Goal: Navigation & Orientation: Find specific page/section

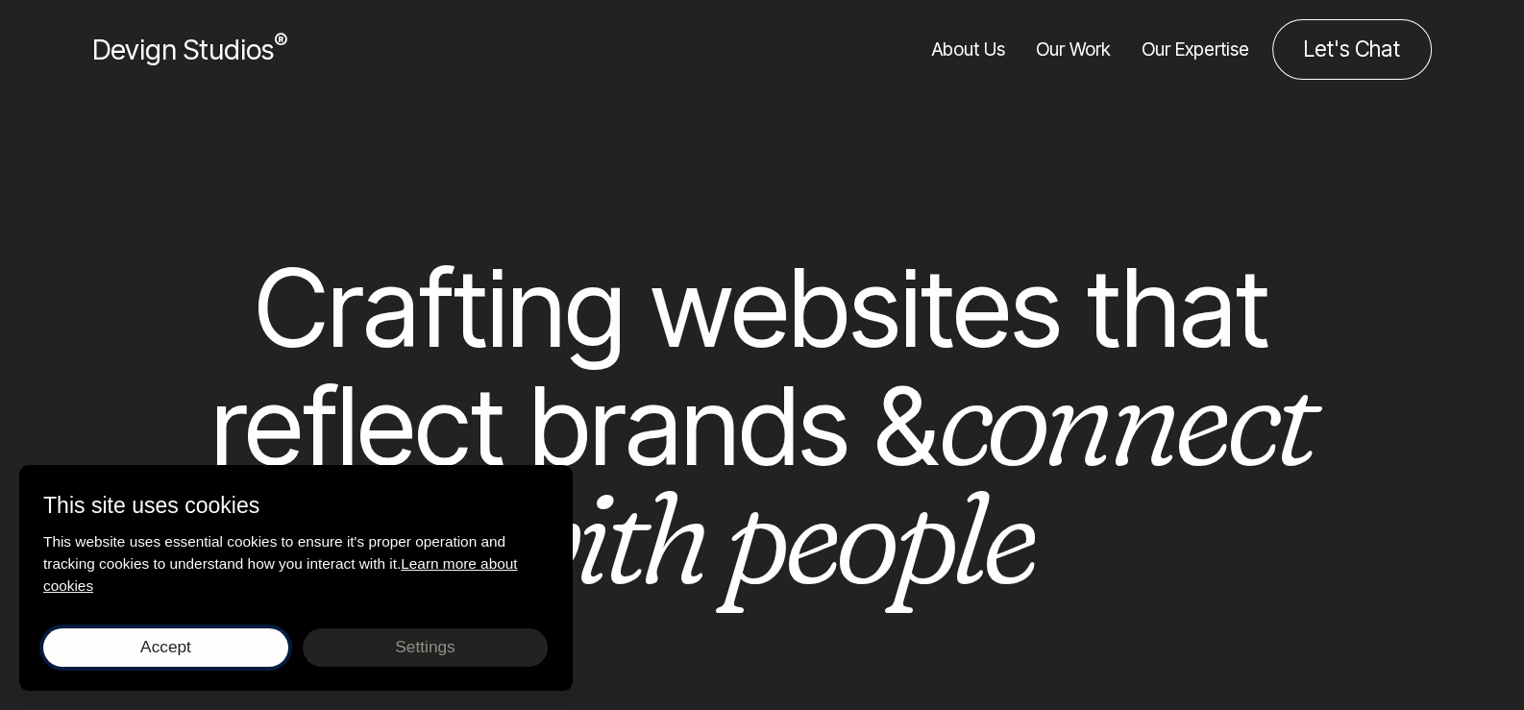
drag, startPoint x: 227, startPoint y: 643, endPoint x: 474, endPoint y: 566, distance: 258.6
click at [230, 643] on button "Accept Save choices" at bounding box center [165, 647] width 245 height 38
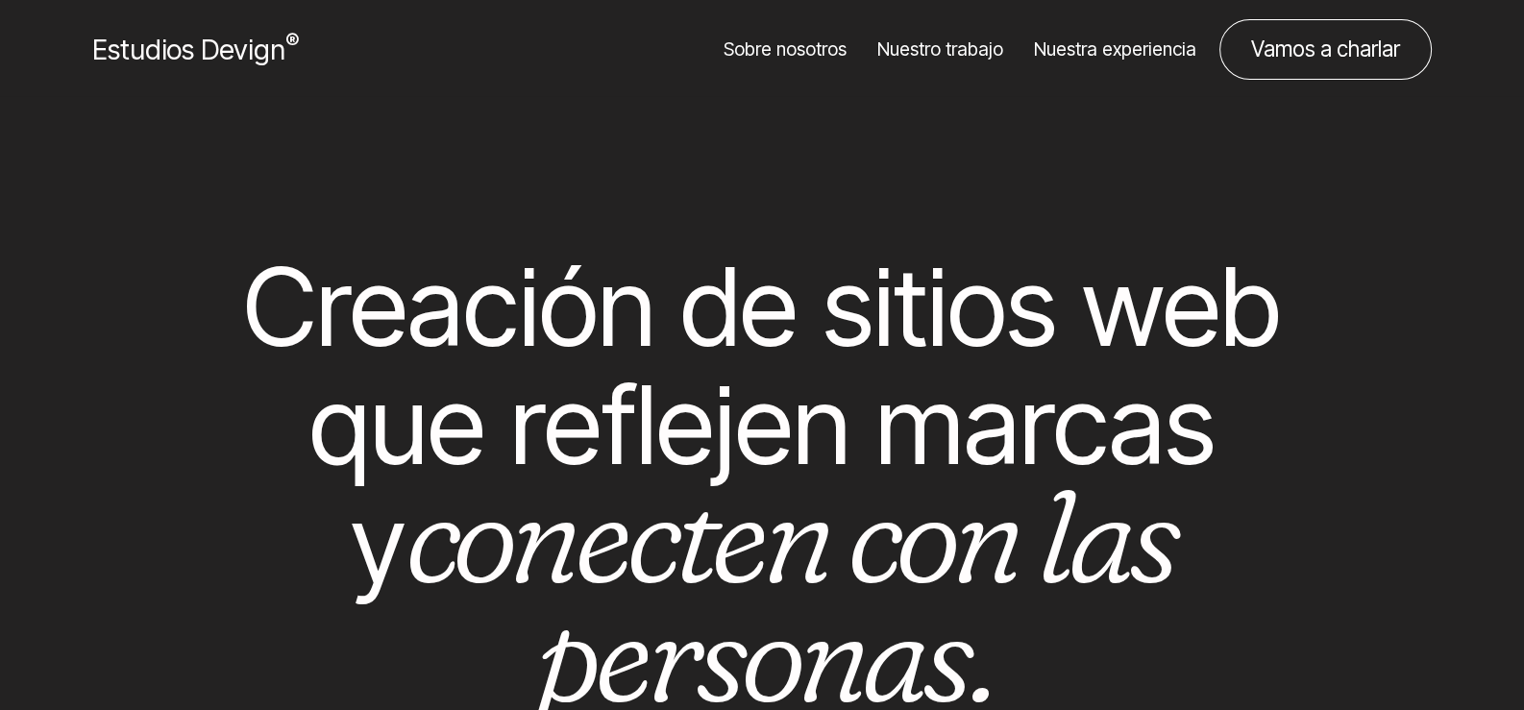
click at [628, 37] on div "Sobre nosotros Nuestro trabajo Nuestra experiencia Vamos a charlar" at bounding box center [995, 49] width 934 height 61
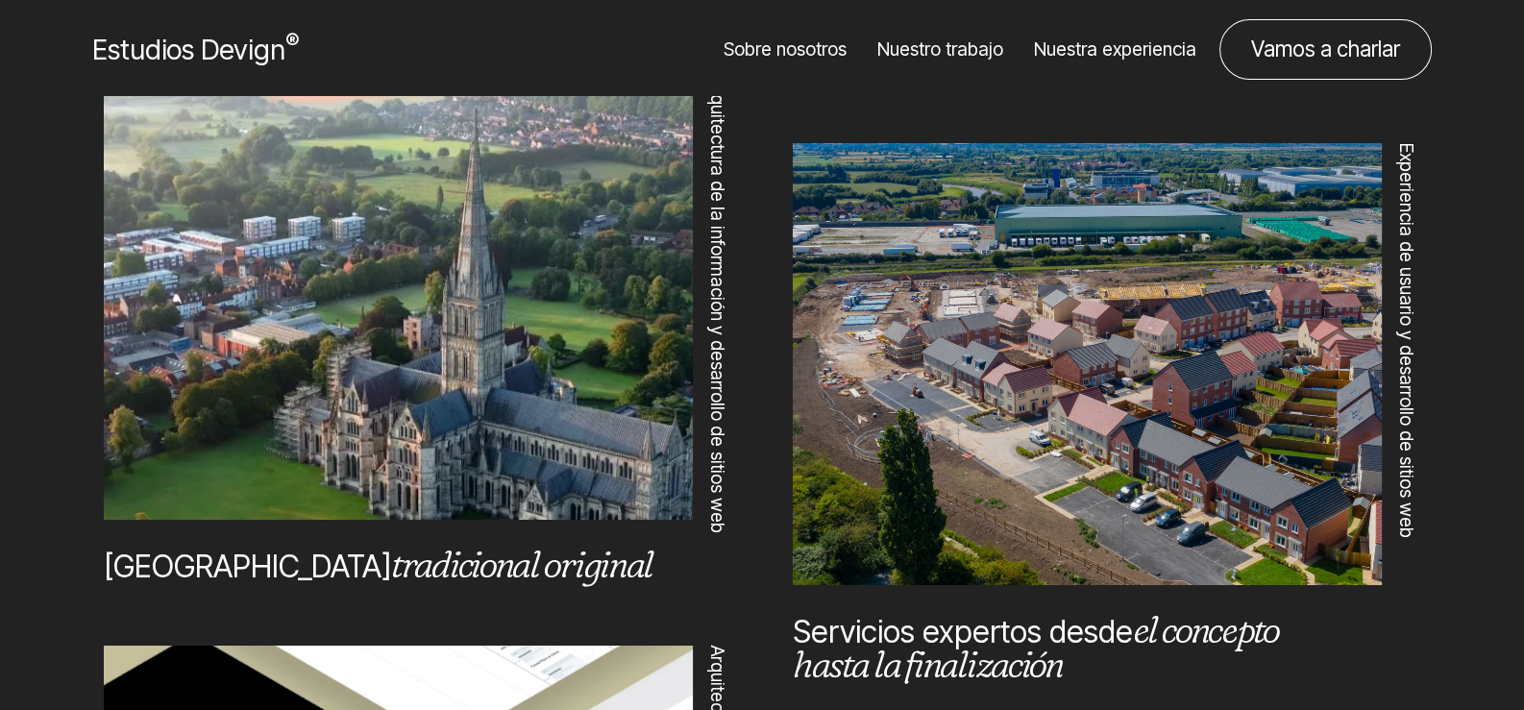
scroll to position [1345, 0]
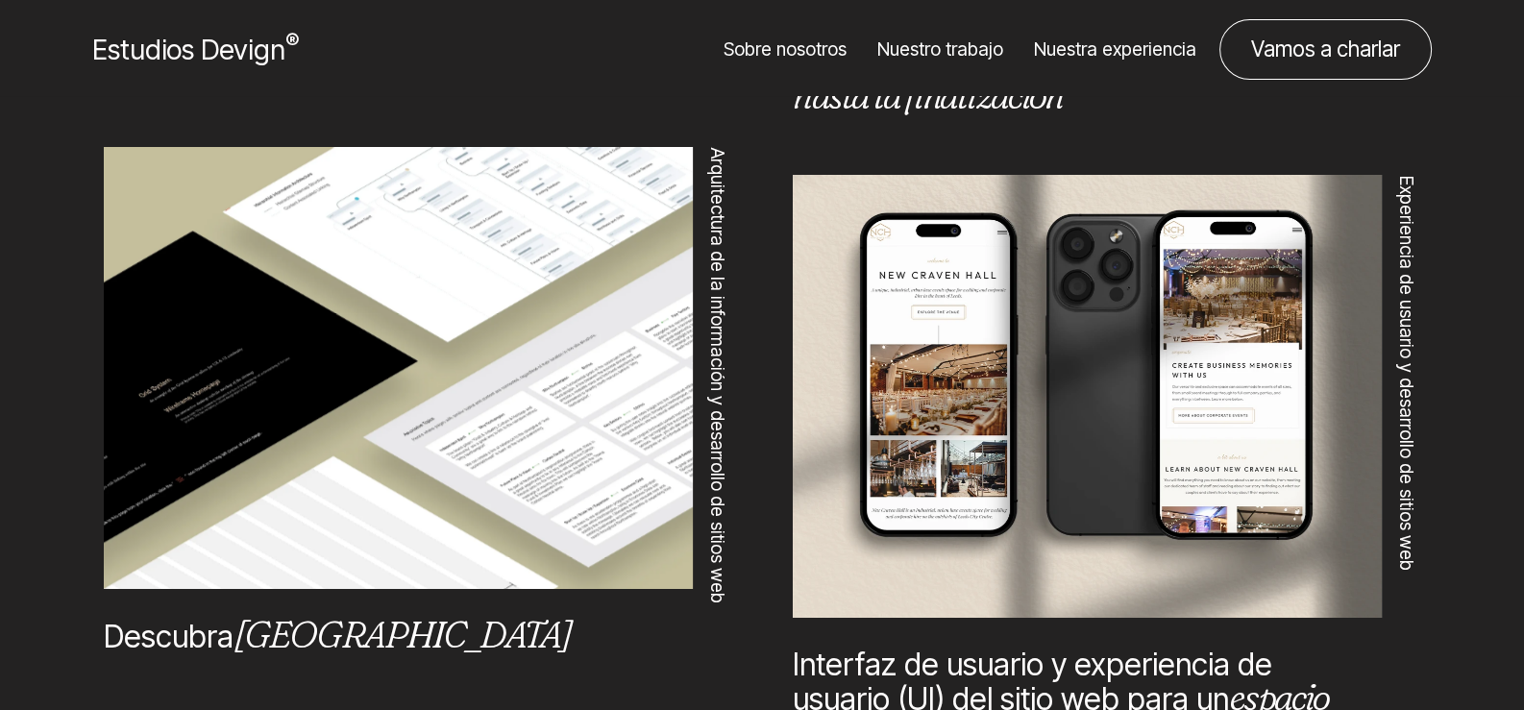
click at [808, 67] on link "Sobre nosotros" at bounding box center [784, 49] width 123 height 61
click at [802, 53] on font "Sobre nosotros" at bounding box center [784, 48] width 123 height 23
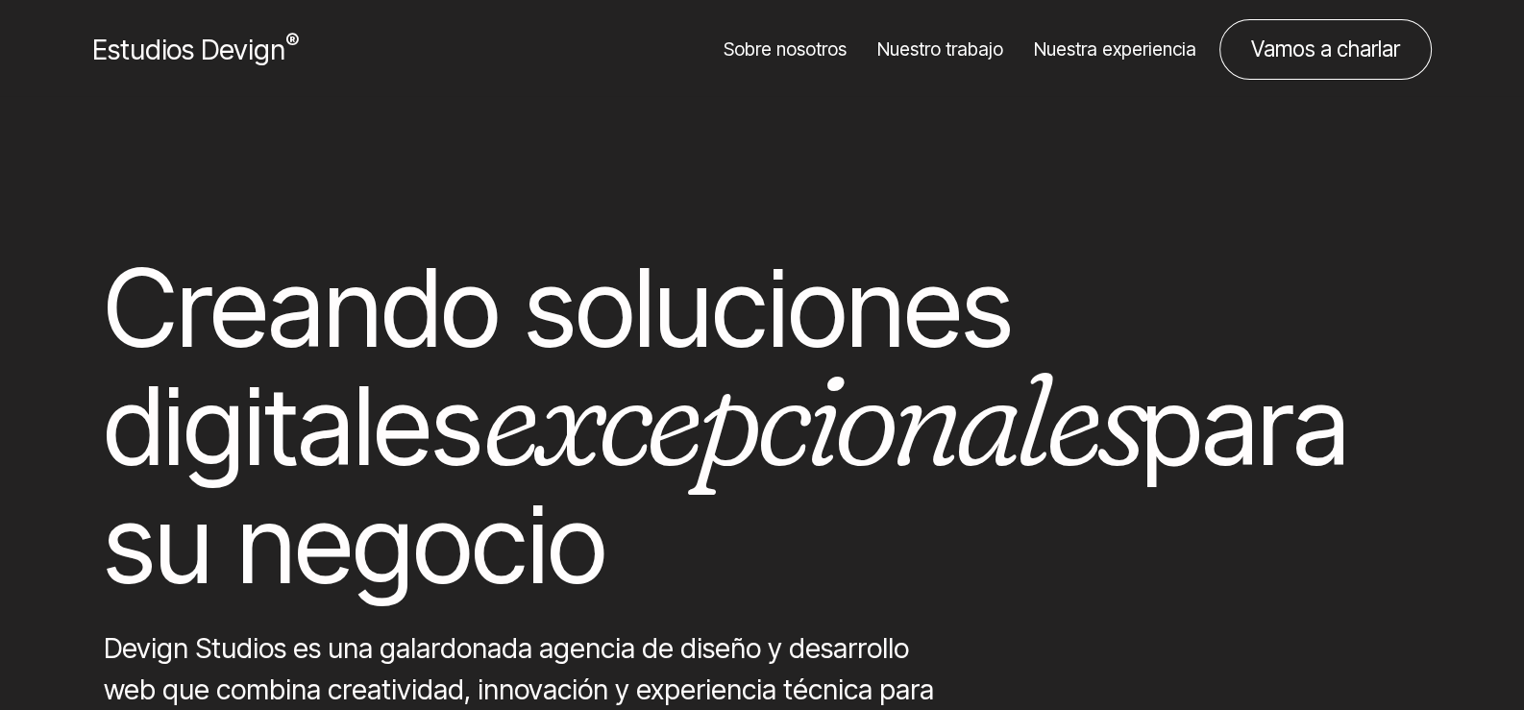
scroll to position [191, 0]
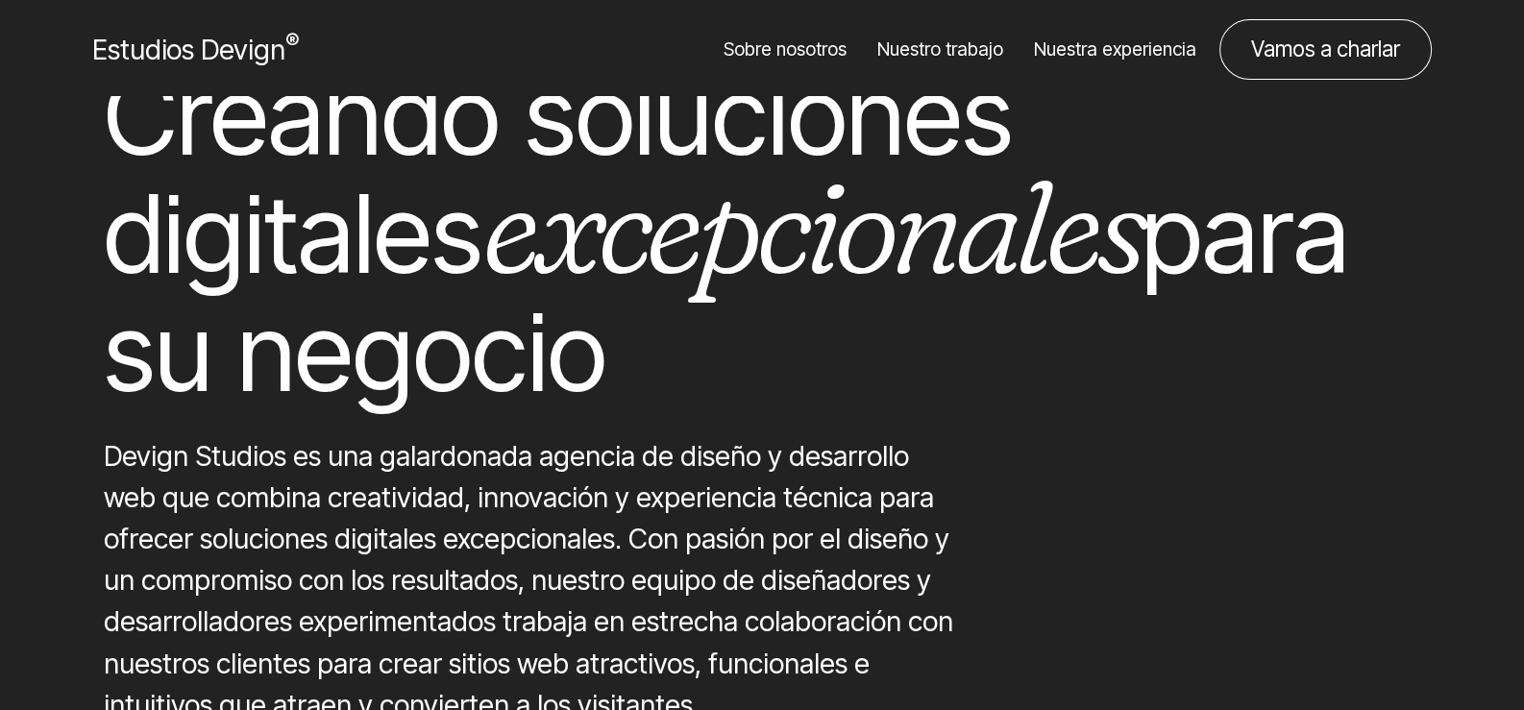
click at [1283, 372] on div "Creando soluciones digitales excepcionales para su negocio" at bounding box center [762, 234] width 1562 height 355
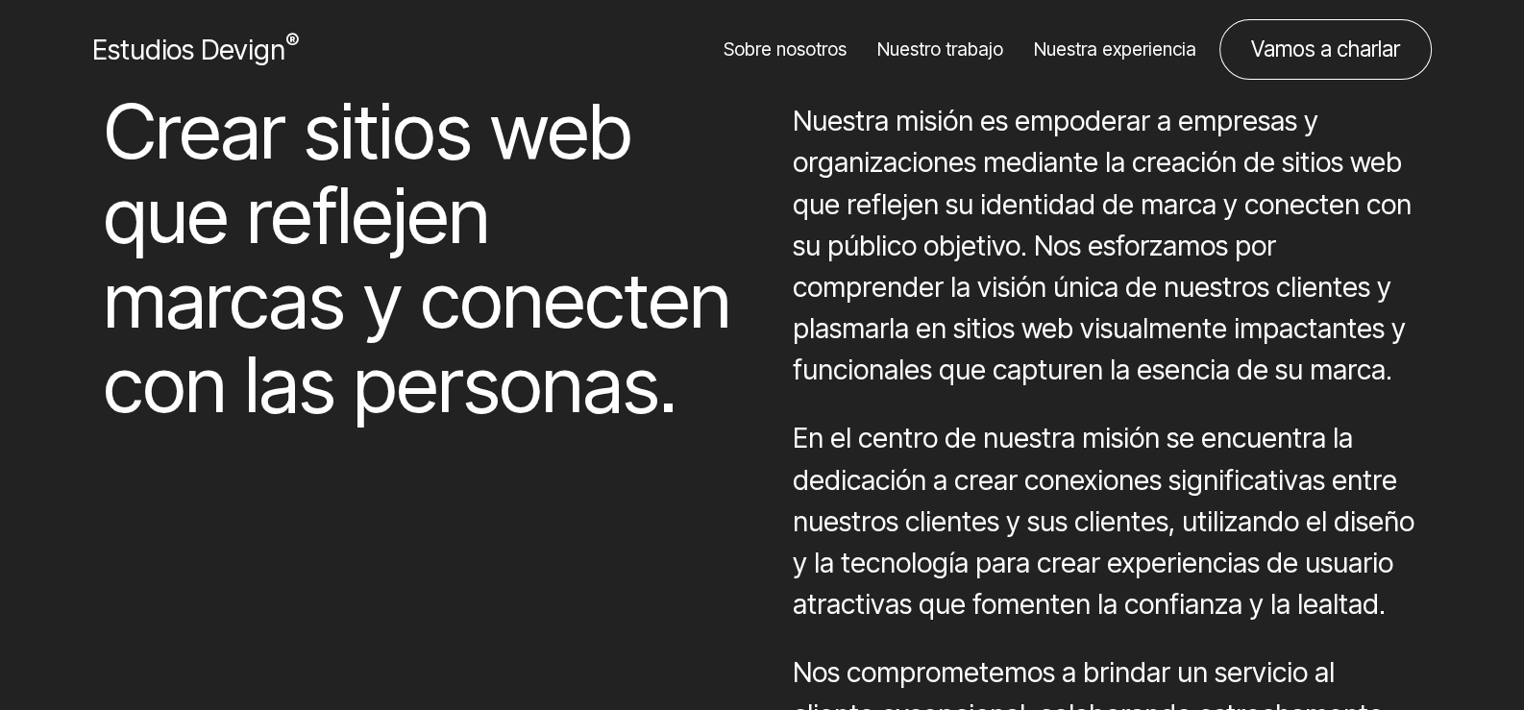
scroll to position [4996, 0]
